Goal: Communication & Community: Answer question/provide support

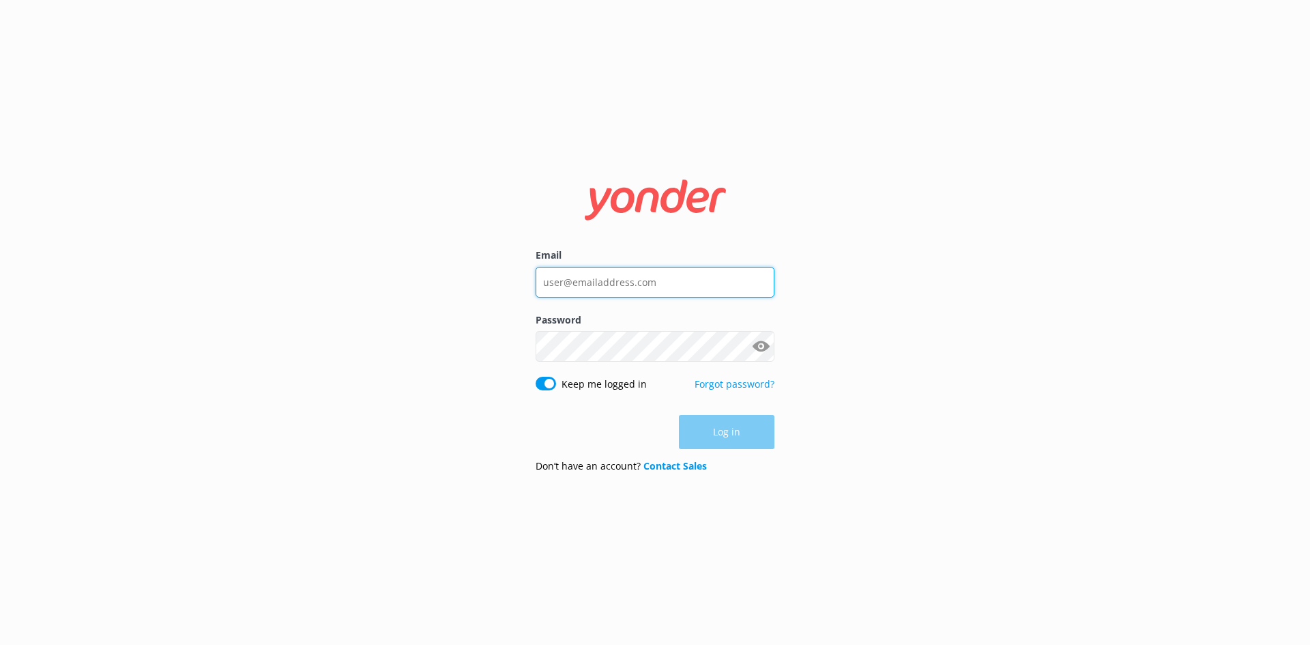
type input "[EMAIL_ADDRESS][DOMAIN_NAME]"
click at [731, 432] on div "Log in" at bounding box center [655, 432] width 239 height 34
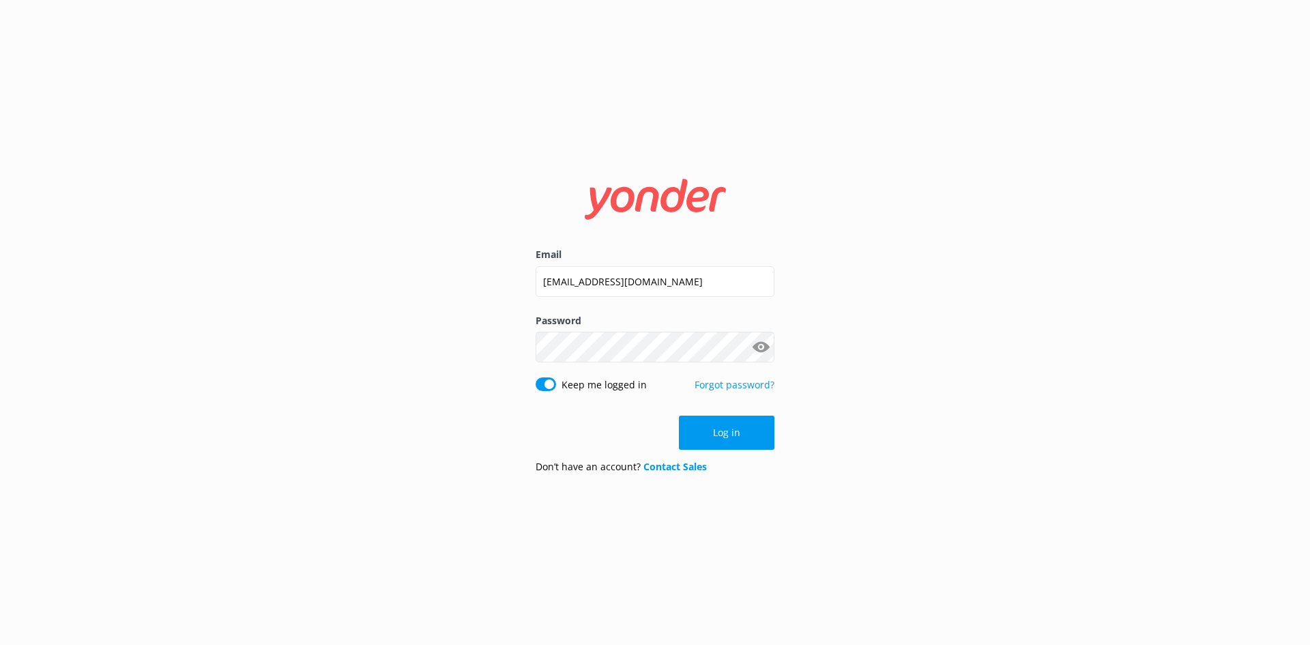
click at [731, 432] on button "Log in" at bounding box center [727, 433] width 96 height 34
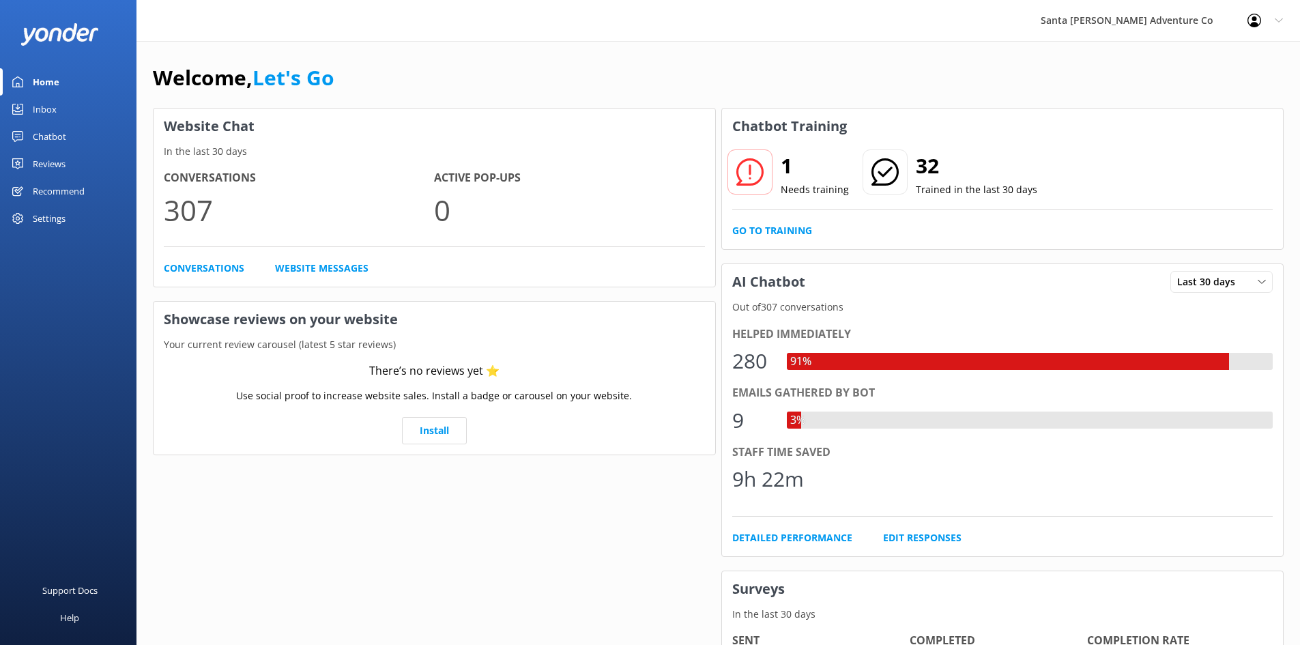
click at [33, 107] on div "Inbox" at bounding box center [45, 109] width 24 height 27
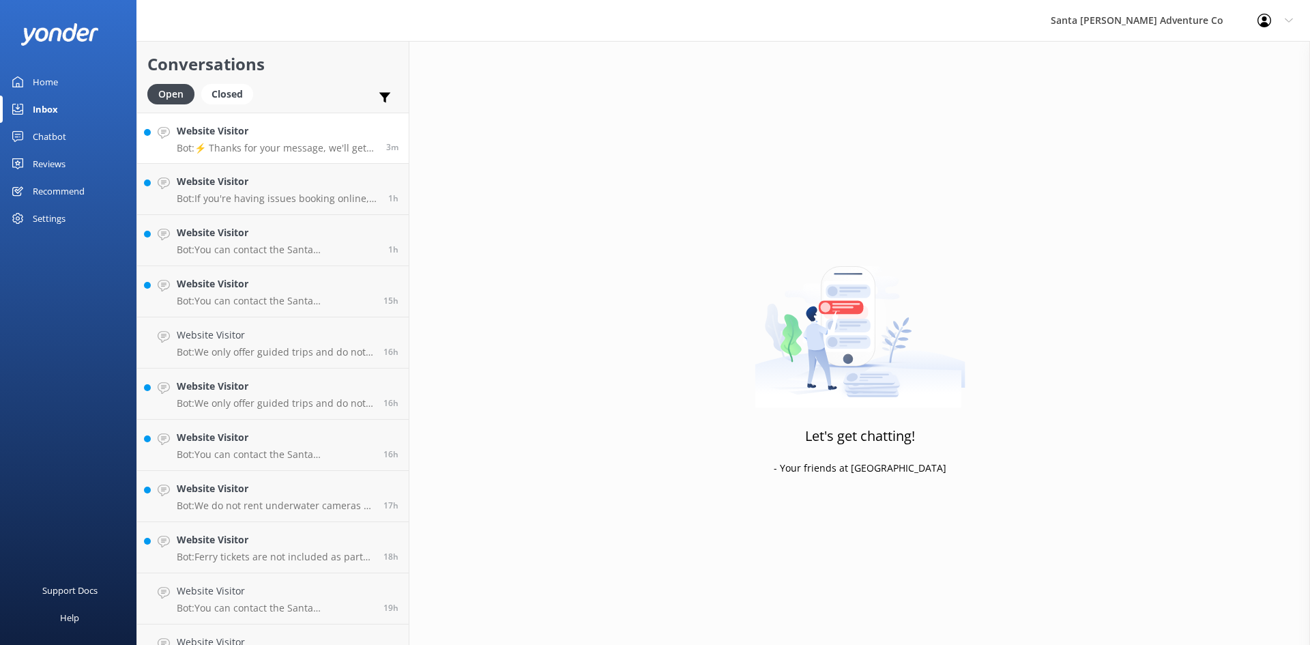
click at [249, 144] on p "Bot: ⚡ Thanks for your message, we'll get back to you as soon as we can. You're…" at bounding box center [276, 148] width 199 height 12
